Goal: Task Accomplishment & Management: Use online tool/utility

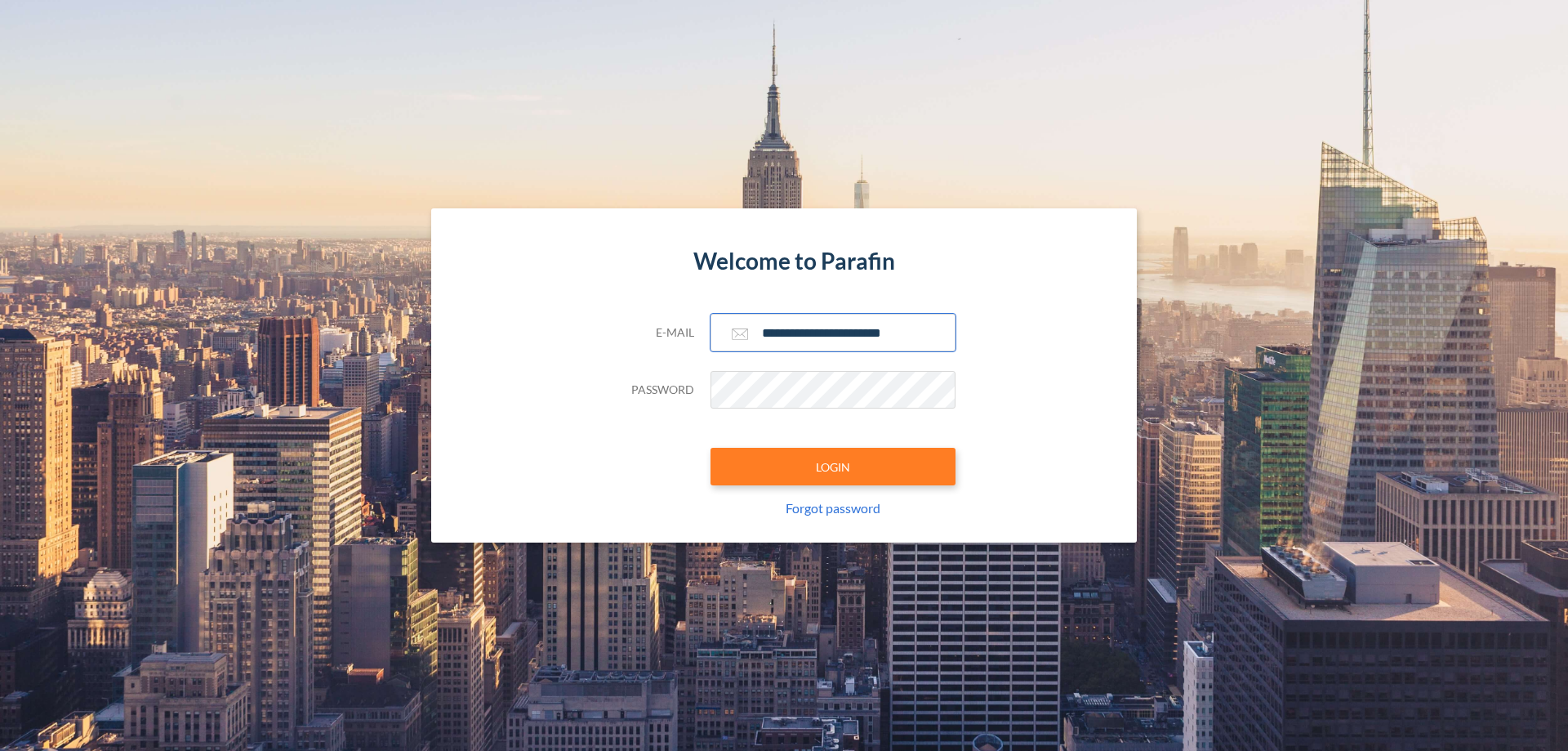
type input "**********"
click at [833, 467] on button "LOGIN" at bounding box center [833, 467] width 245 height 37
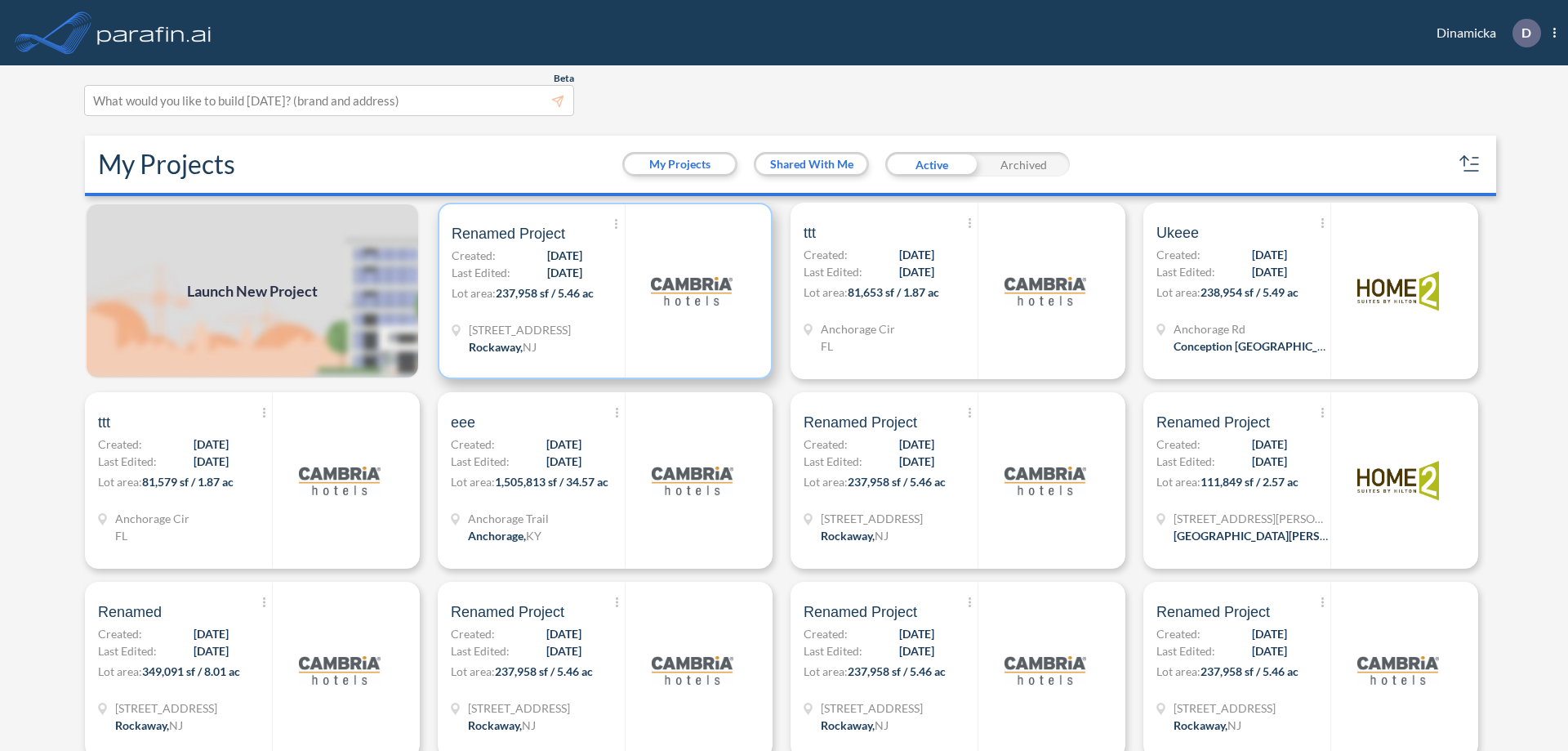
scroll to position [4, 0]
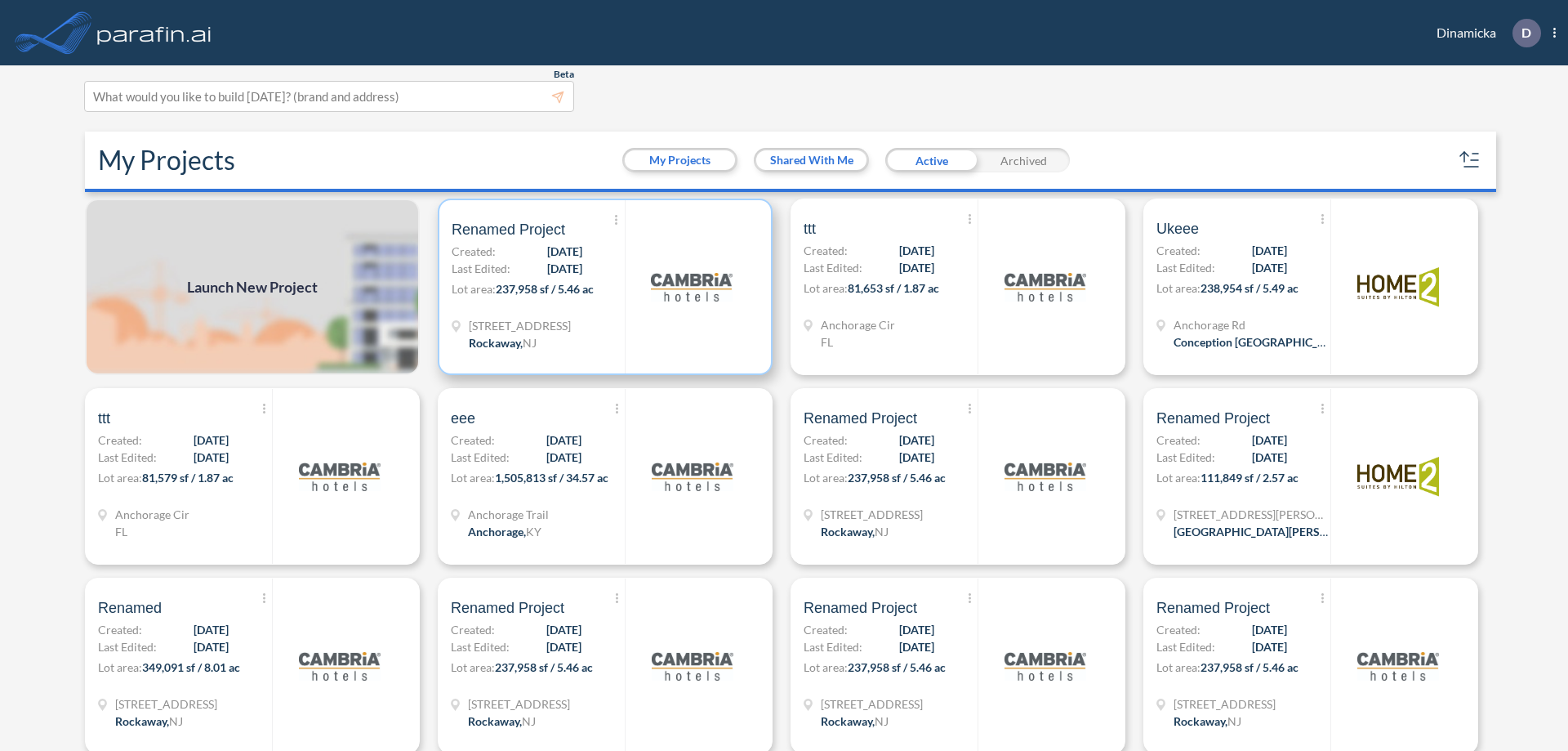
click at [602, 287] on p "Lot area: 237,958 sf / 5.46 ac" at bounding box center [538, 291] width 174 height 24
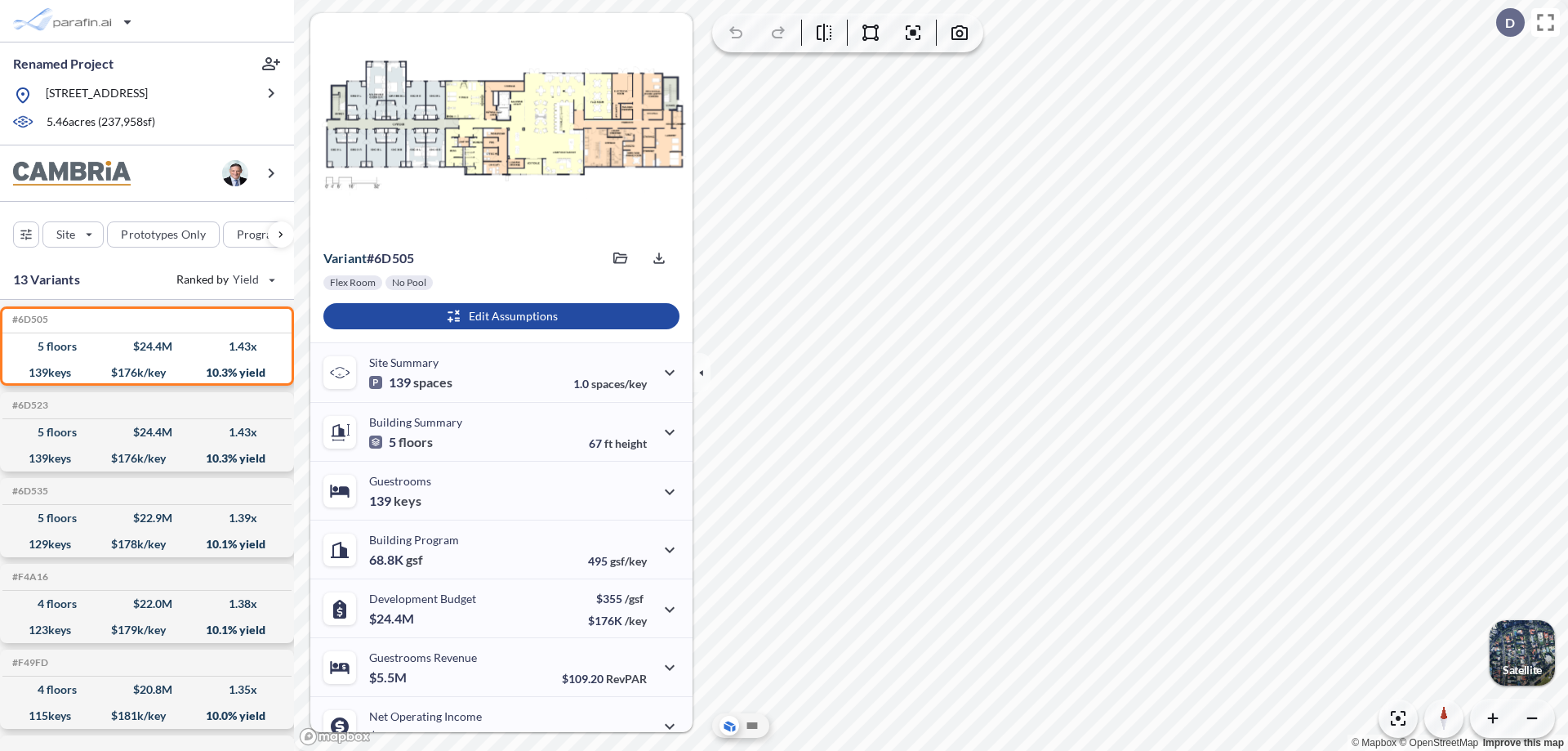
scroll to position [82, 0]
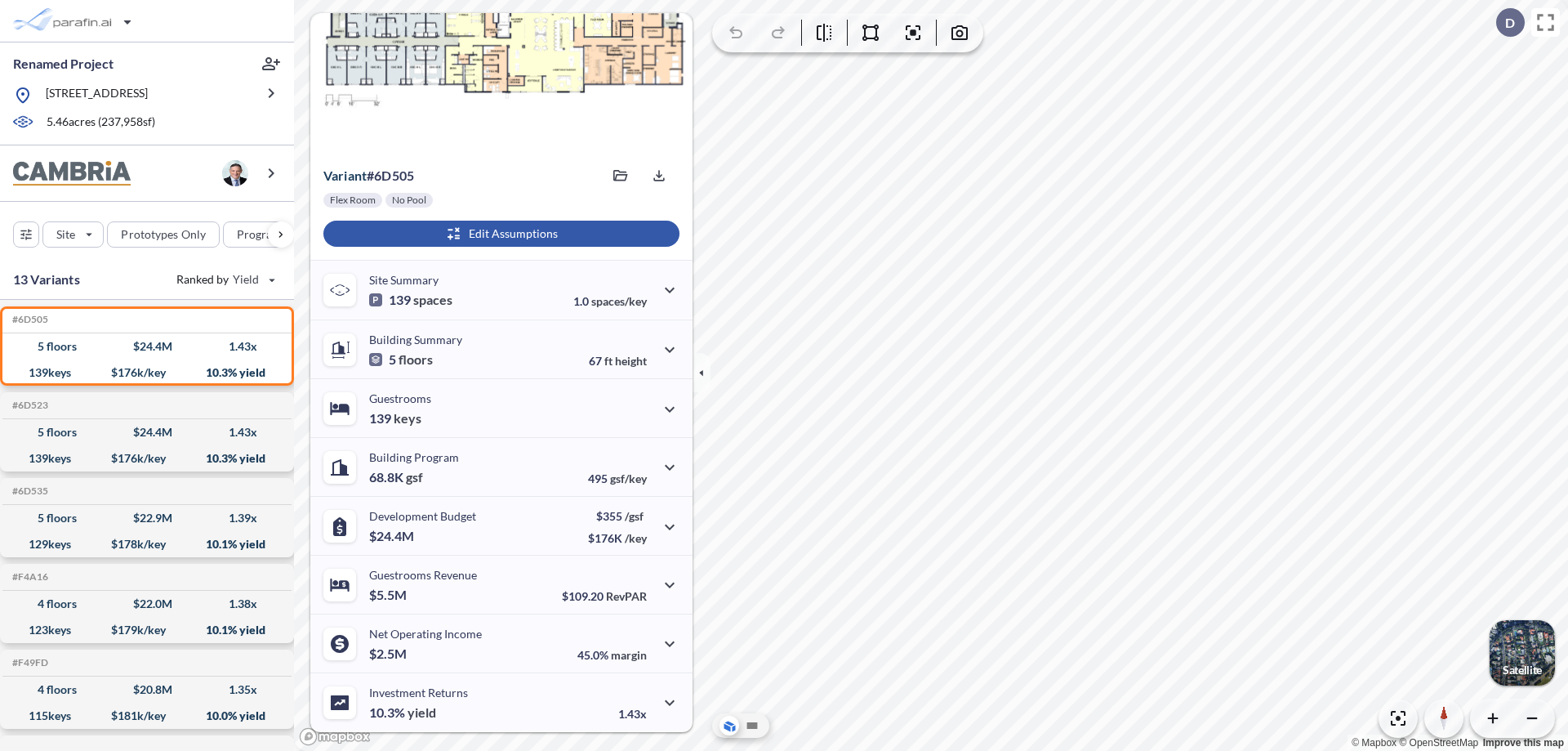
click at [499, 234] on div "button" at bounding box center [501, 234] width 356 height 27
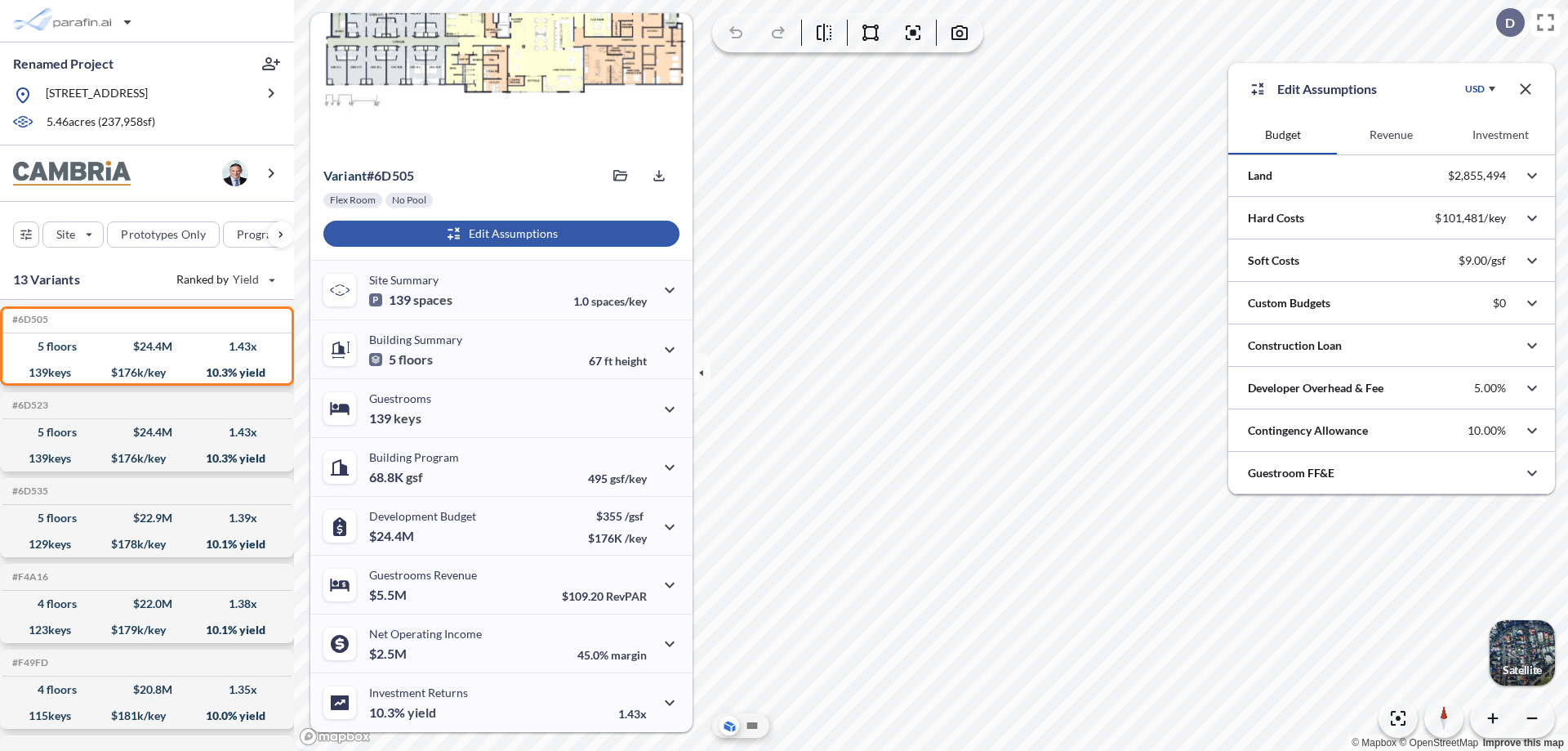
click at [1391, 135] on button "Revenue" at bounding box center [1391, 135] width 109 height 39
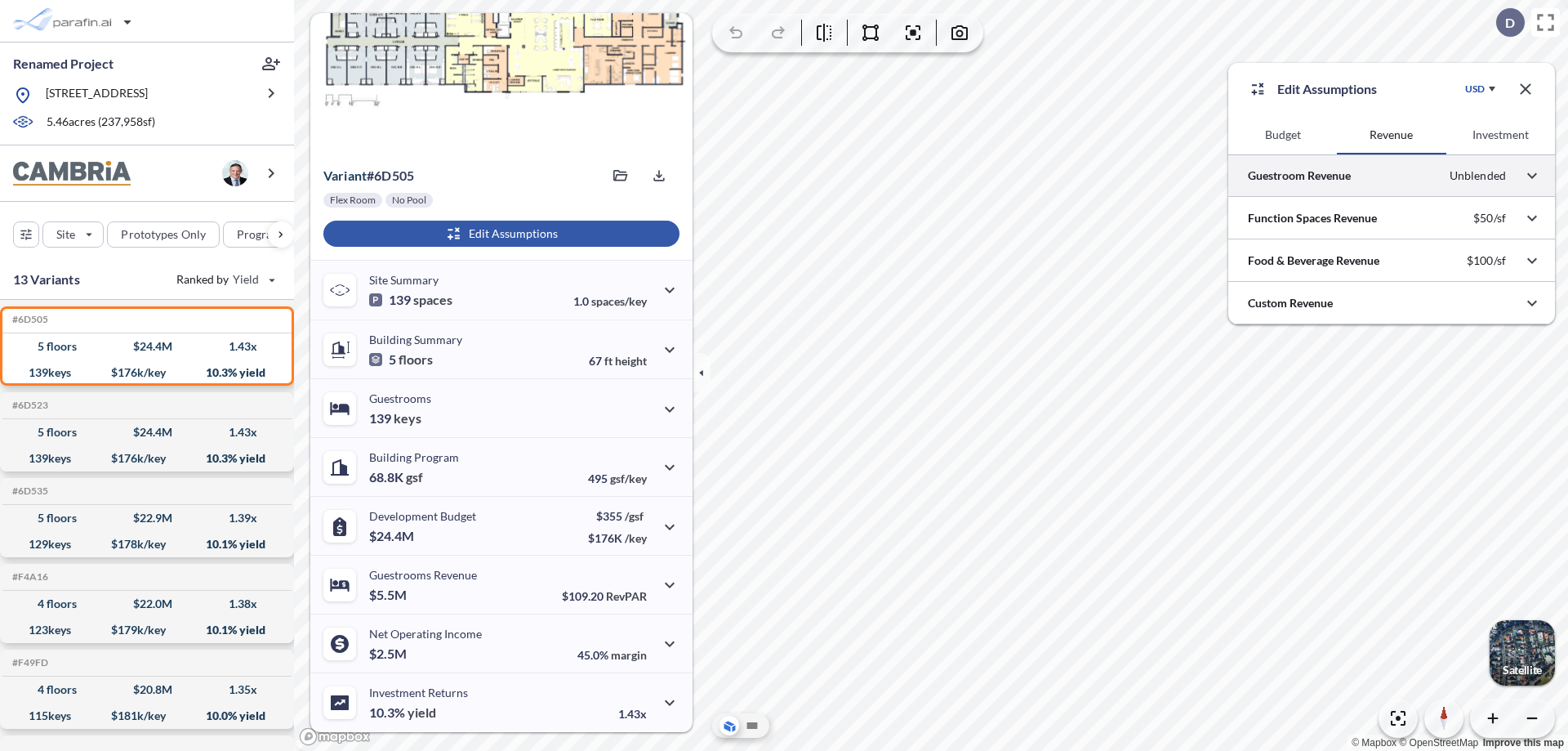
click at [1392, 175] on div at bounding box center [1392, 174] width 327 height 42
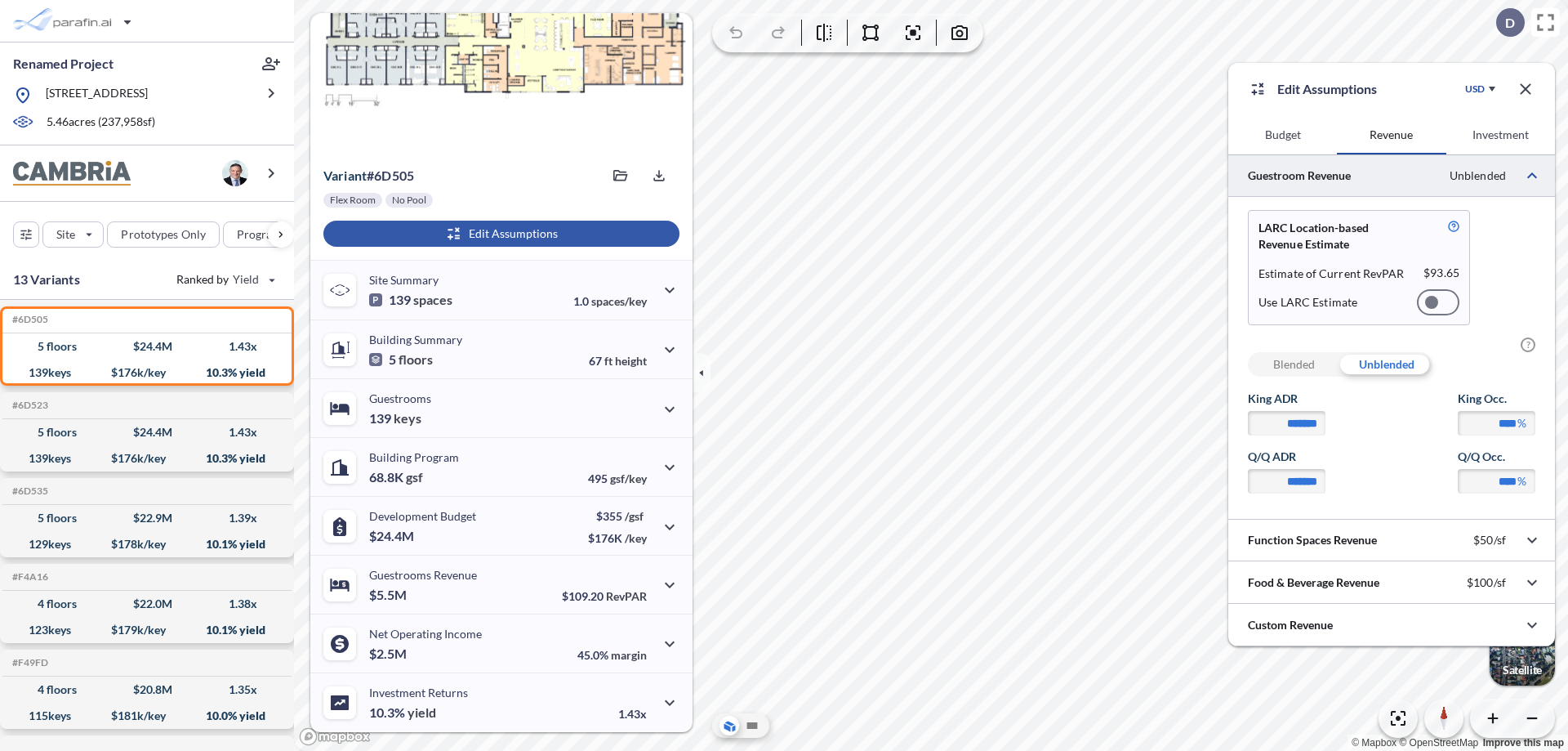
click at [1439, 302] on div at bounding box center [1439, 303] width 42 height 27
